Goal: Transaction & Acquisition: Purchase product/service

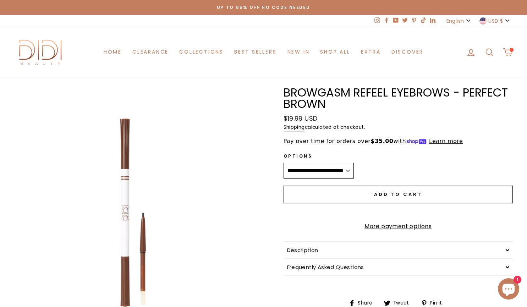
click at [493, 25] on button "USD $" at bounding box center [494, 21] width 35 height 12
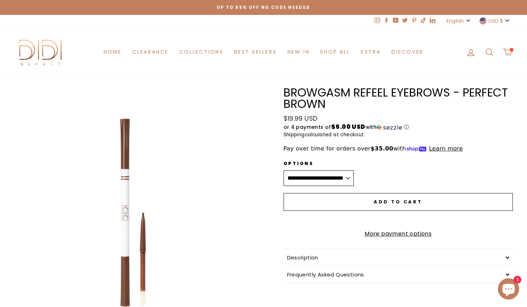
drag, startPoint x: 510, startPoint y: 48, endPoint x: 513, endPoint y: 204, distance: 156.1
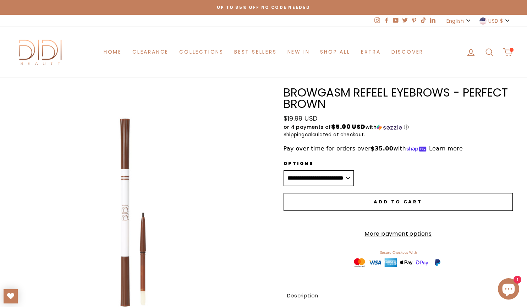
click at [507, 23] on button "USD $" at bounding box center [494, 21] width 35 height 12
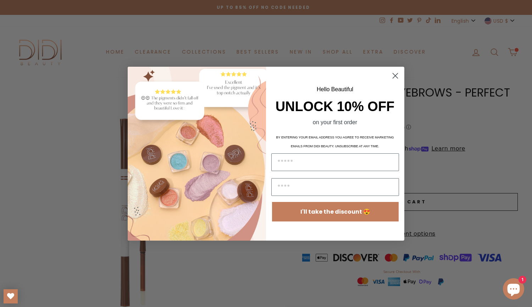
drag, startPoint x: 511, startPoint y: 128, endPoint x: 519, endPoint y: 198, distance: 70.4
click at [395, 74] on circle "Close dialog" at bounding box center [396, 76] width 12 height 12
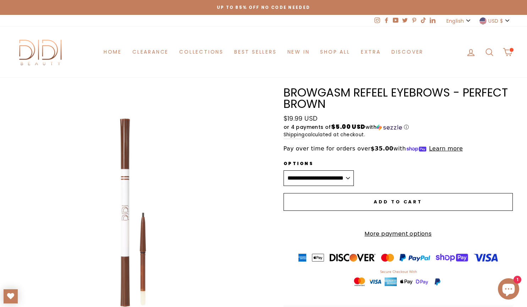
click at [503, 18] on button "USD $" at bounding box center [494, 21] width 35 height 12
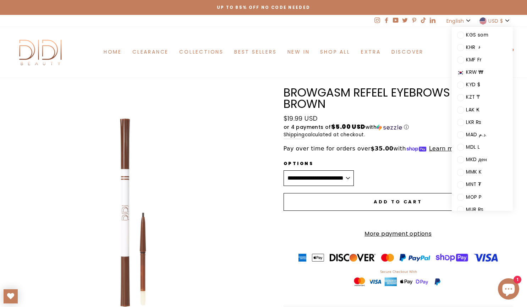
scroll to position [406, 0]
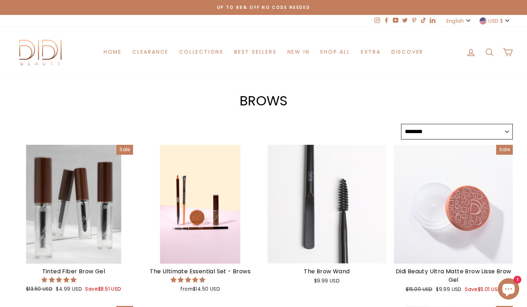
select select "******"
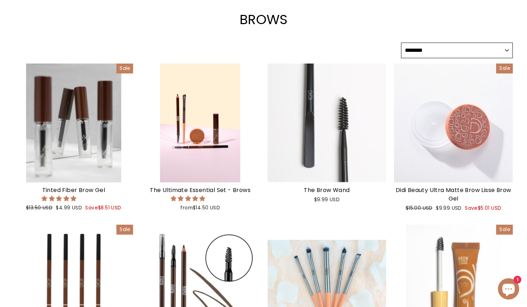
scroll to position [81, 0]
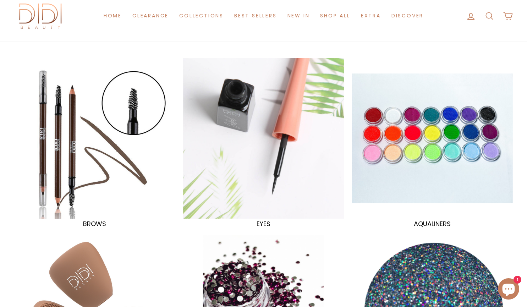
scroll to position [36, 0]
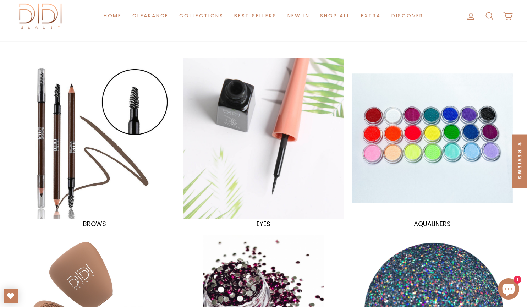
click at [104, 141] on div at bounding box center [95, 138] width 166 height 166
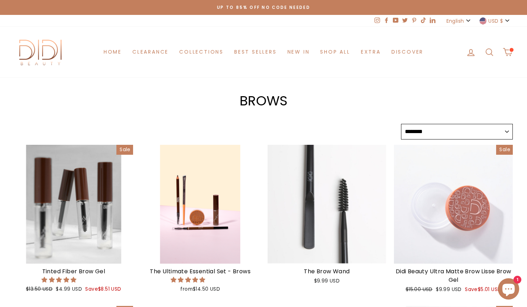
select select "******"
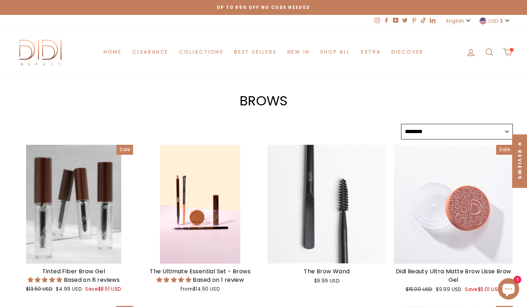
click at [496, 21] on span "USD $" at bounding box center [495, 21] width 15 height 8
